Goal: Information Seeking & Learning: Stay updated

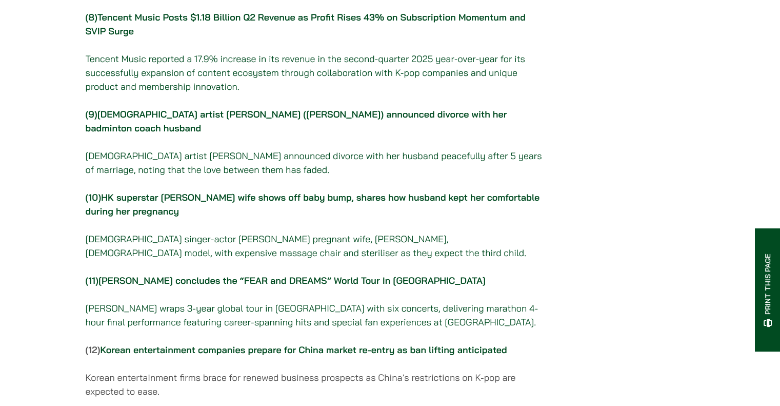
scroll to position [1026, 0]
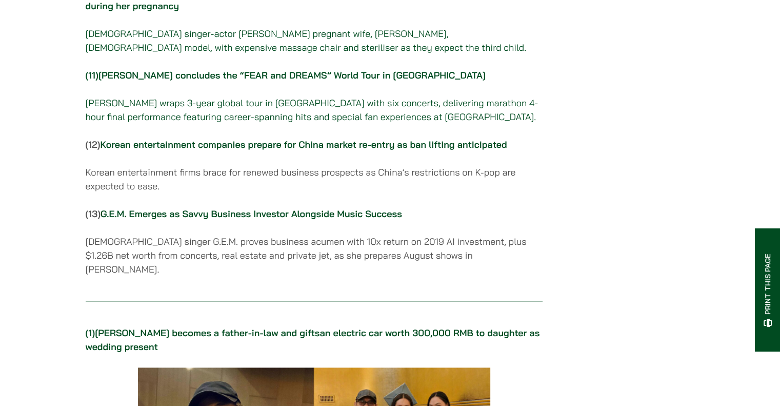
click at [369, 147] on link "Korean entertainment companies prepare for China market re-entry as ban lifting…" at bounding box center [303, 145] width 407 height 12
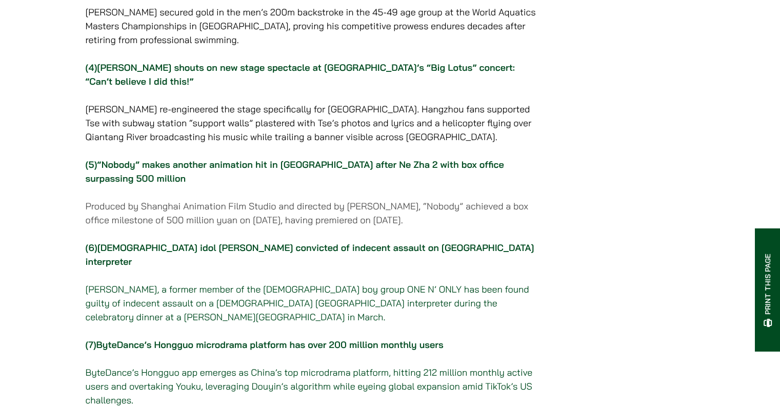
scroll to position [616, 0]
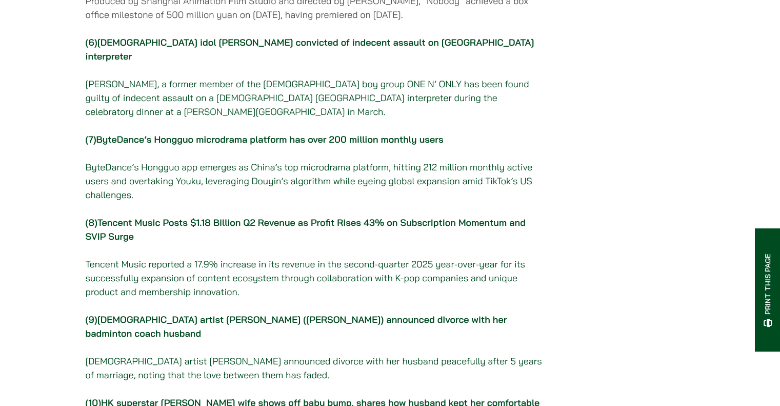
click at [398, 145] on link "ByteDance’s Hongguo microdrama platform has over 200 million monthly users" at bounding box center [269, 139] width 347 height 12
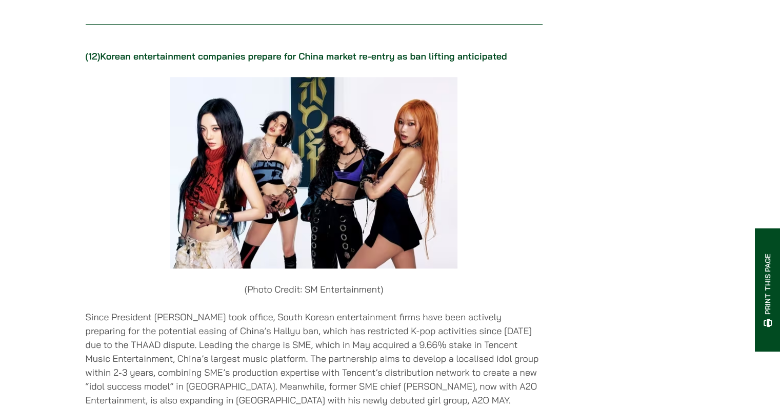
scroll to position [8876, 0]
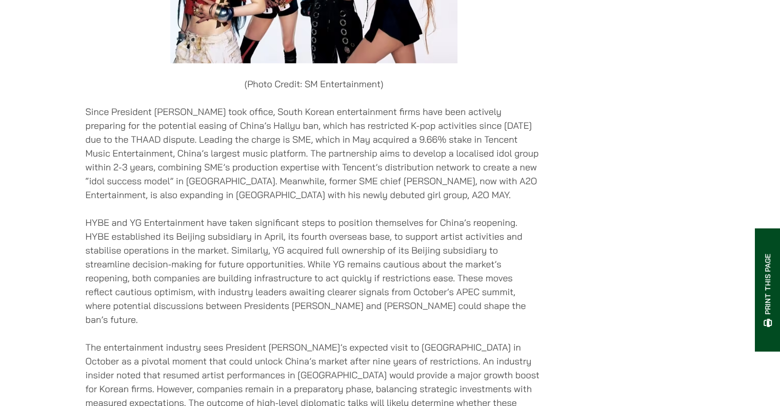
drag, startPoint x: 86, startPoint y: 74, endPoint x: 549, endPoint y: 387, distance: 559.0
copy div "Since President Lee Jae-myung took office, South Korean entertainment firms hav…"
